Goal: Find specific page/section: Find specific page/section

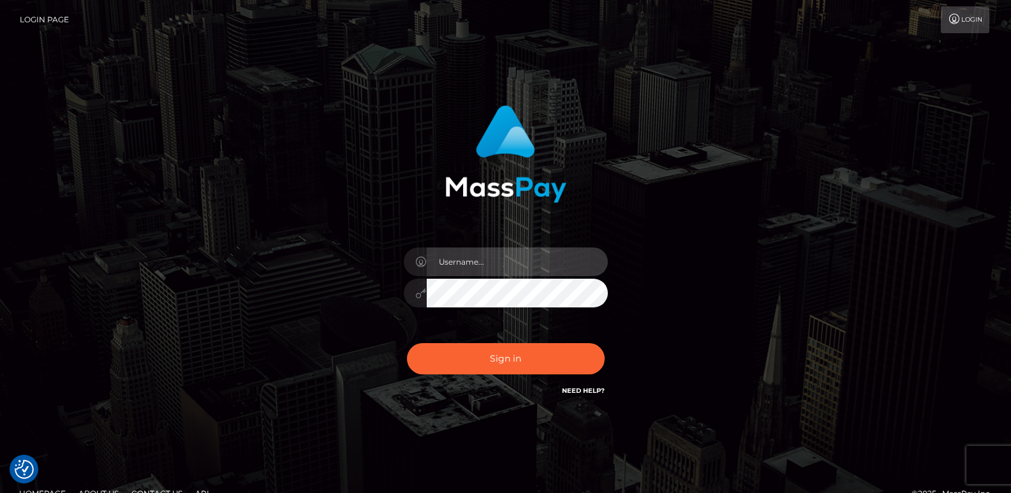
type input "ts2.es"
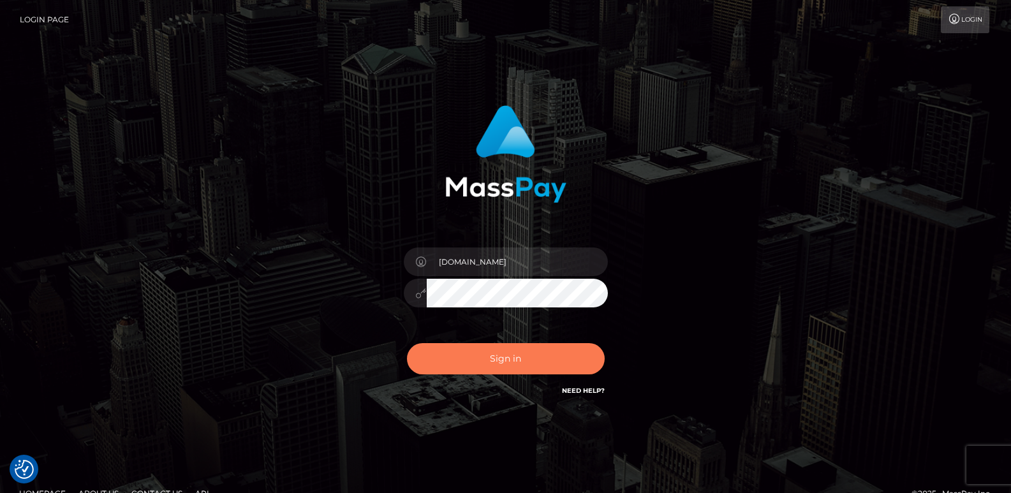
click at [449, 346] on button "Sign in" at bounding box center [506, 358] width 198 height 31
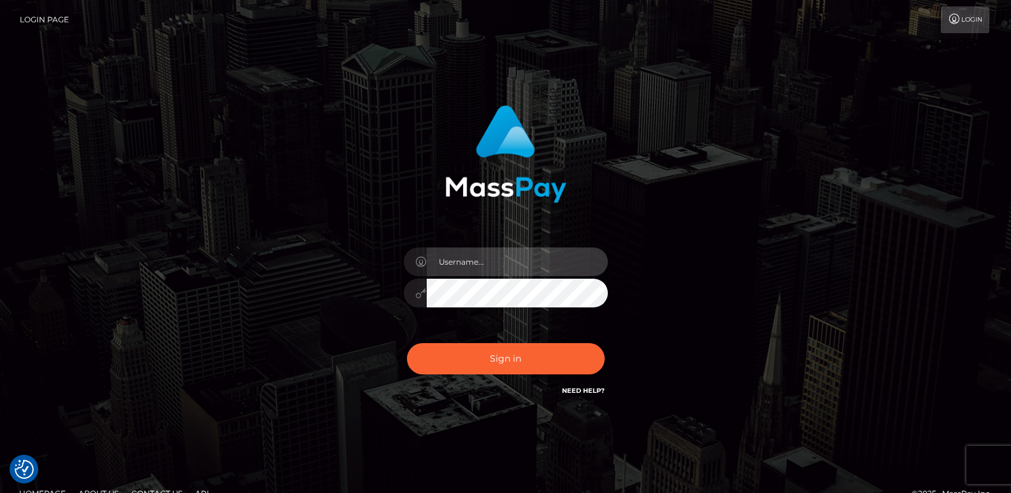
type input "ts2.es"
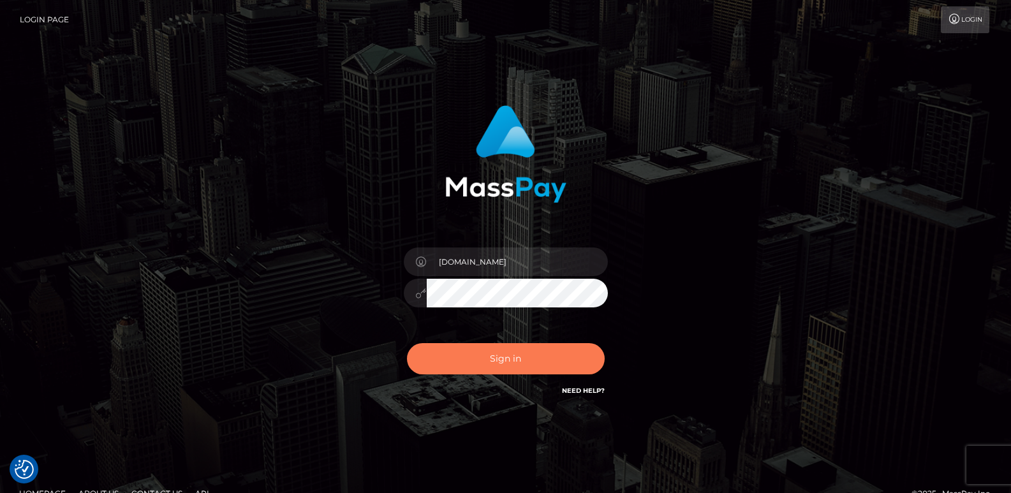
click at [449, 346] on button "Sign in" at bounding box center [506, 358] width 198 height 31
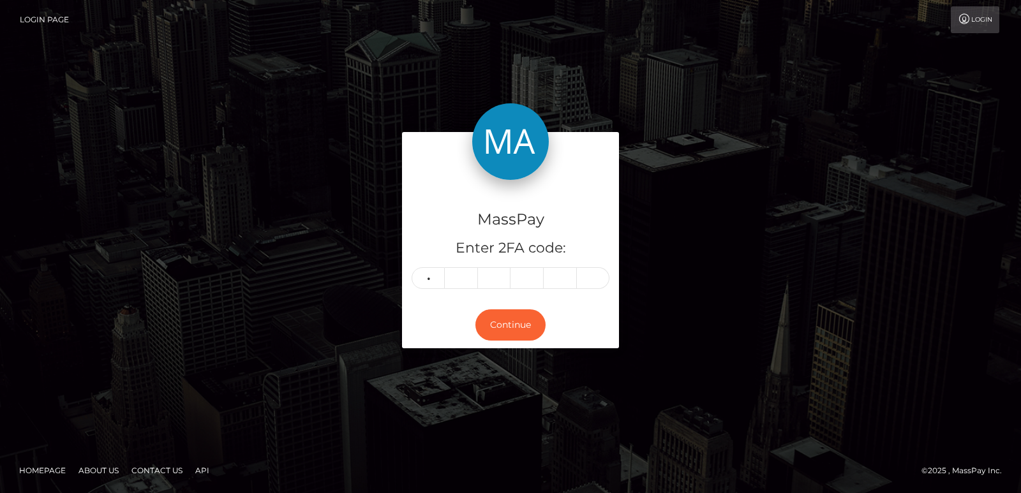
type input "6"
type input "4"
type input "7"
type input "4"
type input "6"
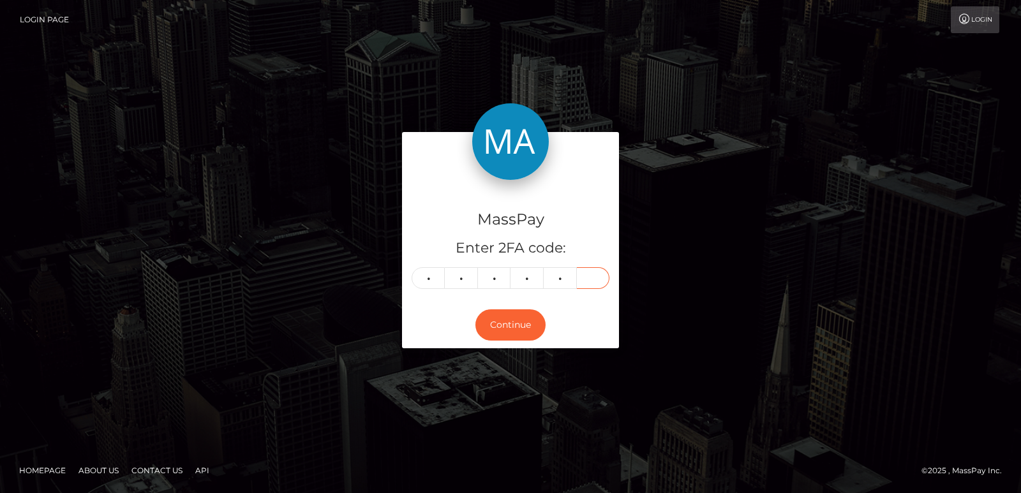
type input "7"
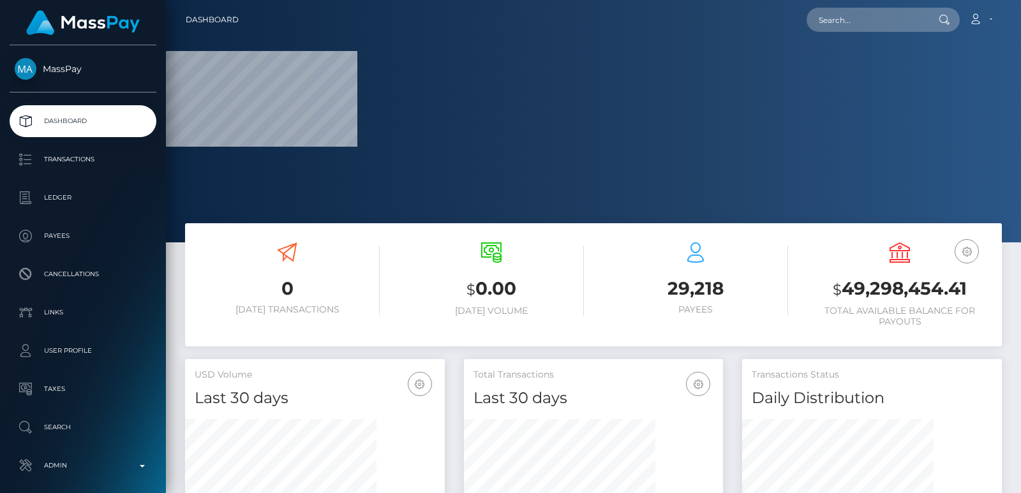
scroll to position [350, 259]
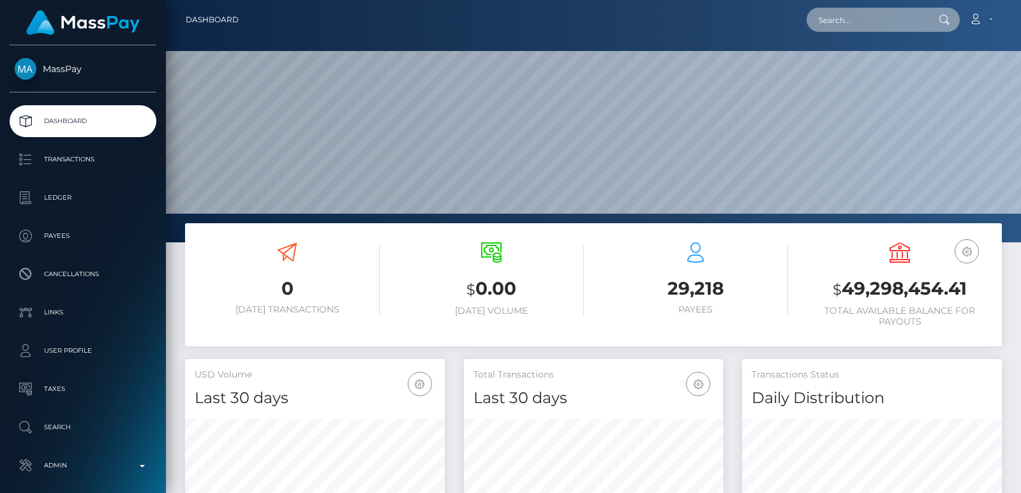
click at [828, 27] on input "text" at bounding box center [866, 20] width 120 height 24
paste input "aamoshood2019@gmail.com"
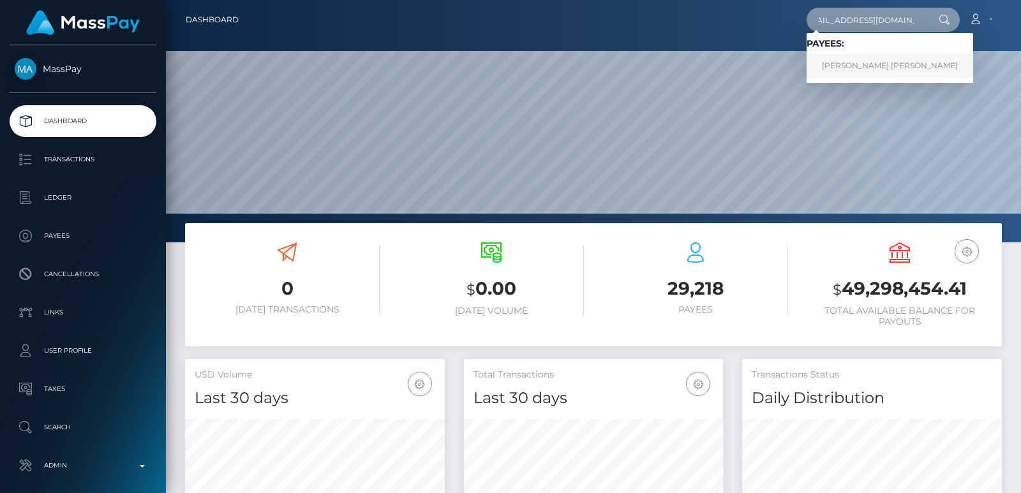
type input "aamoshood2019@gmail.com"
click at [843, 70] on link "Abass Ayobami Moshood" at bounding box center [889, 66] width 166 height 24
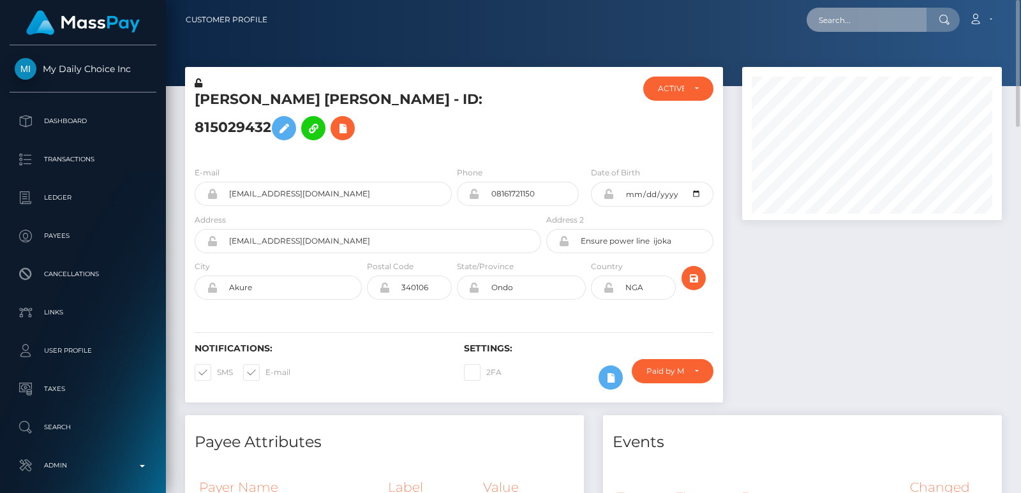
click at [833, 26] on input "text" at bounding box center [866, 20] width 120 height 24
paste input "grazialopetuso3@gmail.com"
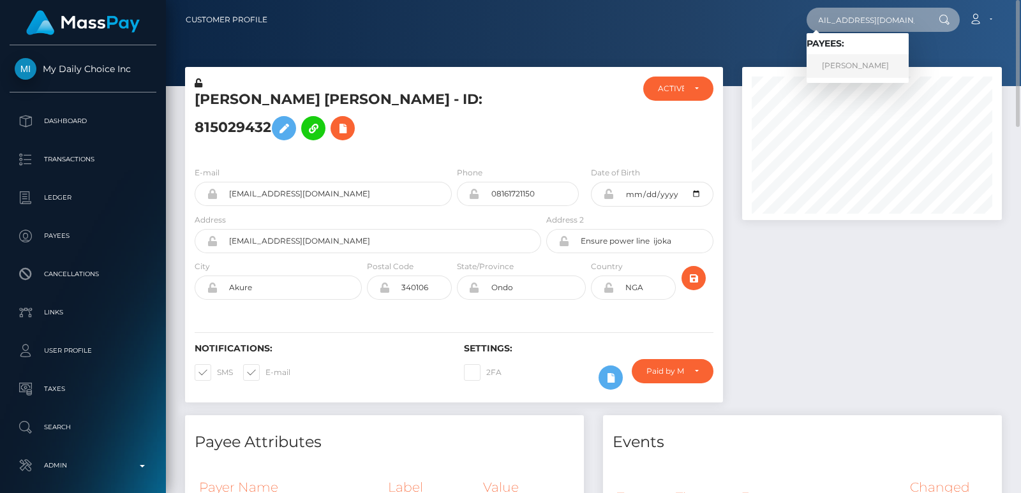
type input "grazialopetuso3@gmail.com"
click at [845, 69] on link "Grazia Lopetuso" at bounding box center [857, 66] width 102 height 24
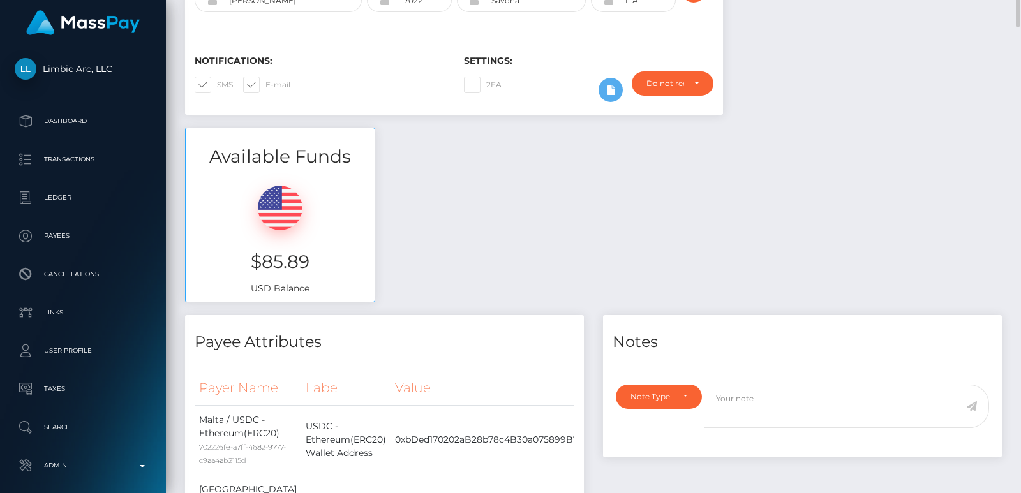
scroll to position [211, 0]
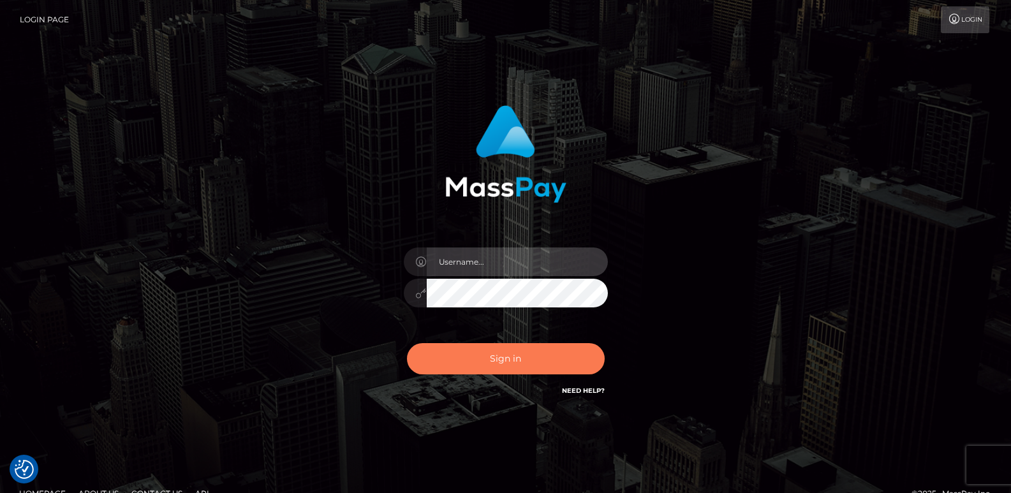
type input "[DOMAIN_NAME]"
click at [441, 351] on button "Sign in" at bounding box center [506, 358] width 198 height 31
type input "ts2.es"
click at [524, 370] on button "Sign in" at bounding box center [506, 358] width 198 height 31
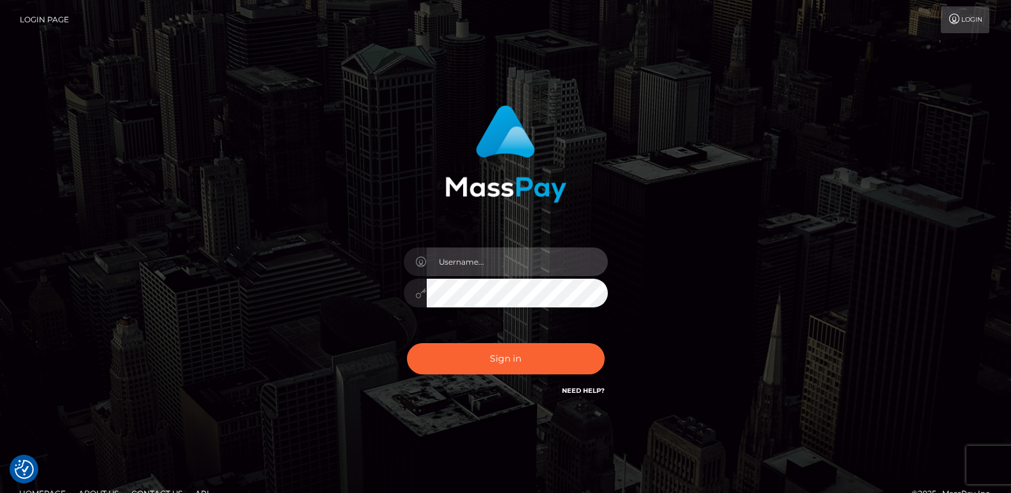
type input "ts2.es"
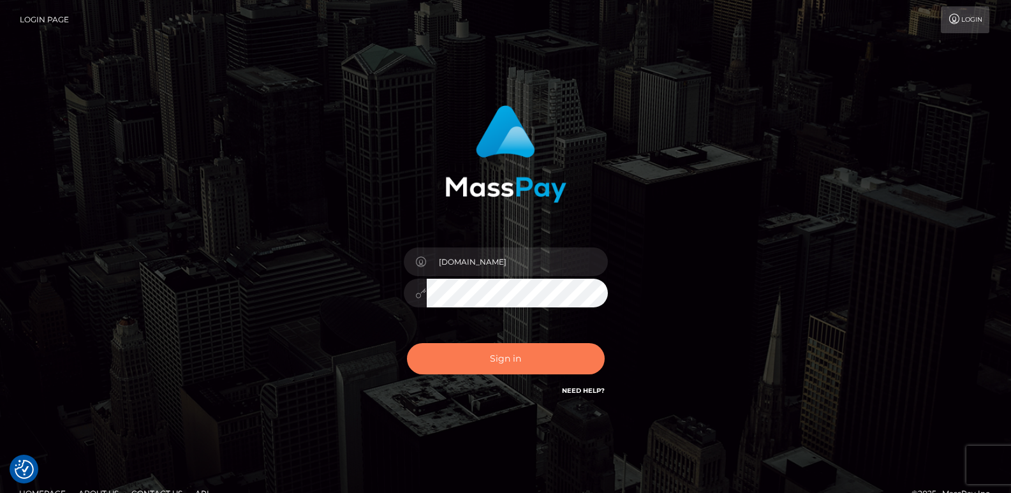
click at [524, 370] on button "Sign in" at bounding box center [506, 358] width 198 height 31
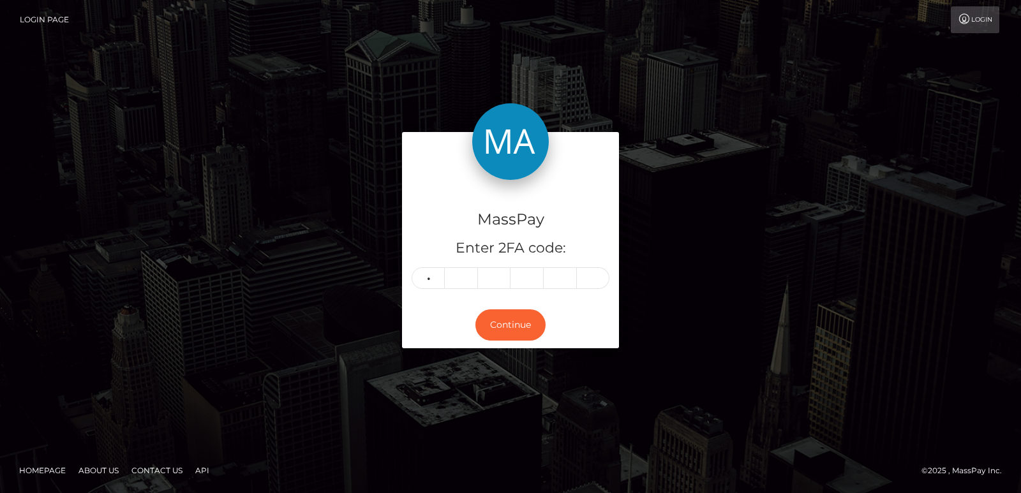
type input "5"
type input "9"
type input "6"
type input "9"
type input "6"
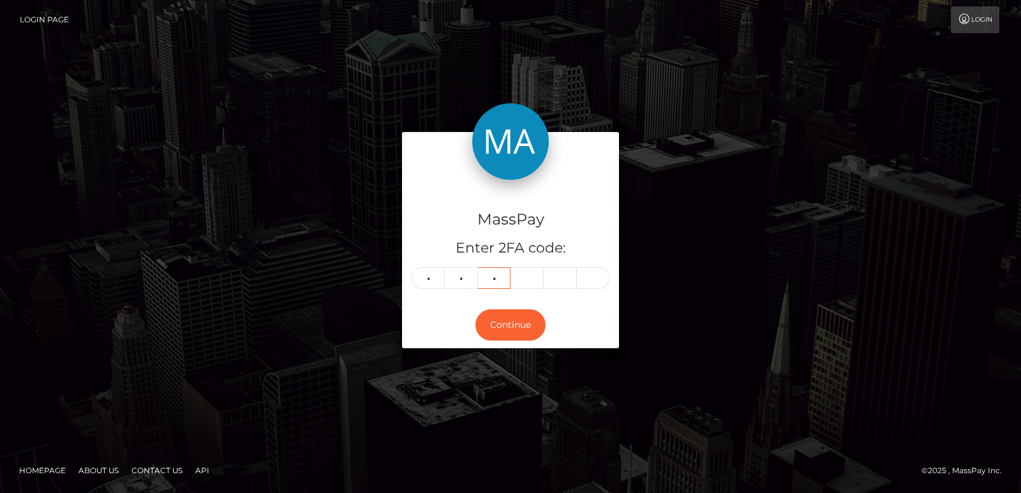
type input "1"
type input "8"
type input "4"
type input "0"
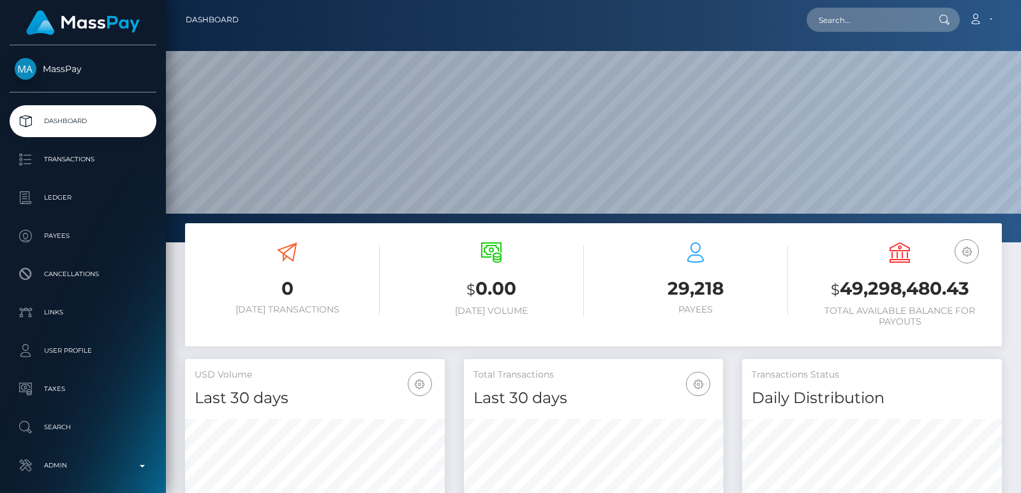
scroll to position [226, 259]
click at [808, 21] on div "Loading... Loading... Account Edit Profile Logout" at bounding box center [625, 19] width 752 height 27
click at [834, 14] on input "text" at bounding box center [866, 20] width 120 height 24
paste input "4518miraclec@gmail.com"
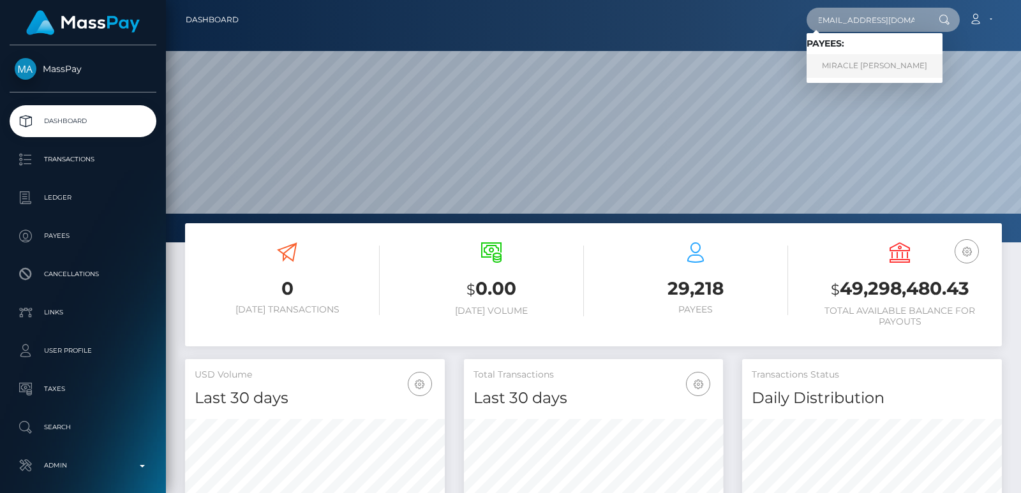
type input "4518miraclec@gmail.com"
click at [888, 71] on link "MIRACLE ARIEL COLSTON" at bounding box center [874, 66] width 136 height 24
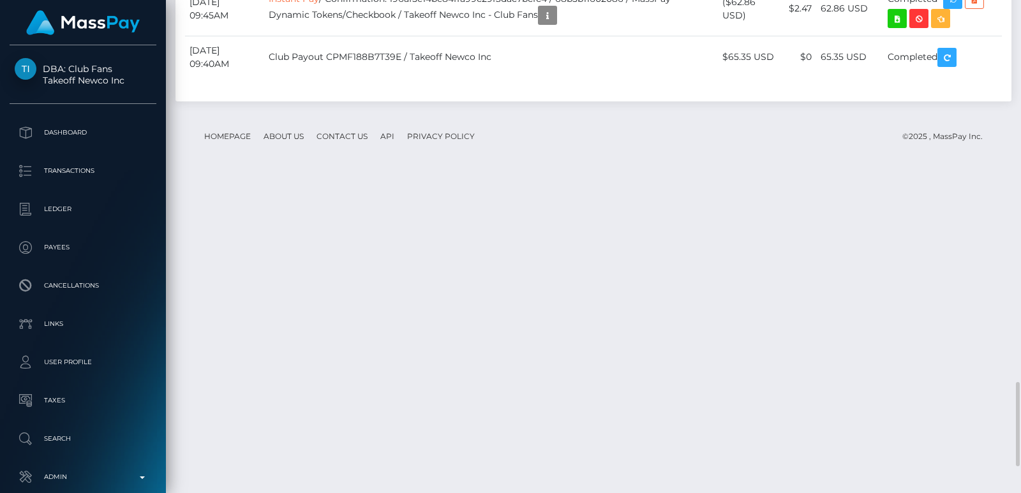
scroll to position [2373, 0]
